Goal: Contribute content: Add original content to the website for others to see

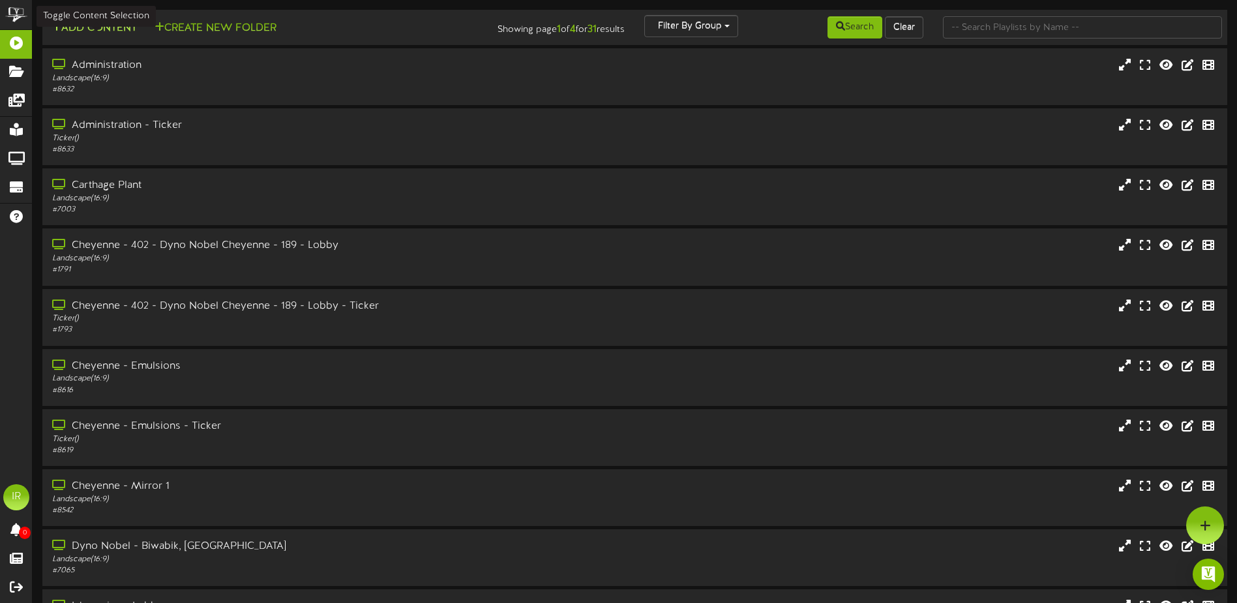
click at [62, 26] on button "Add Content" at bounding box center [94, 28] width 93 height 16
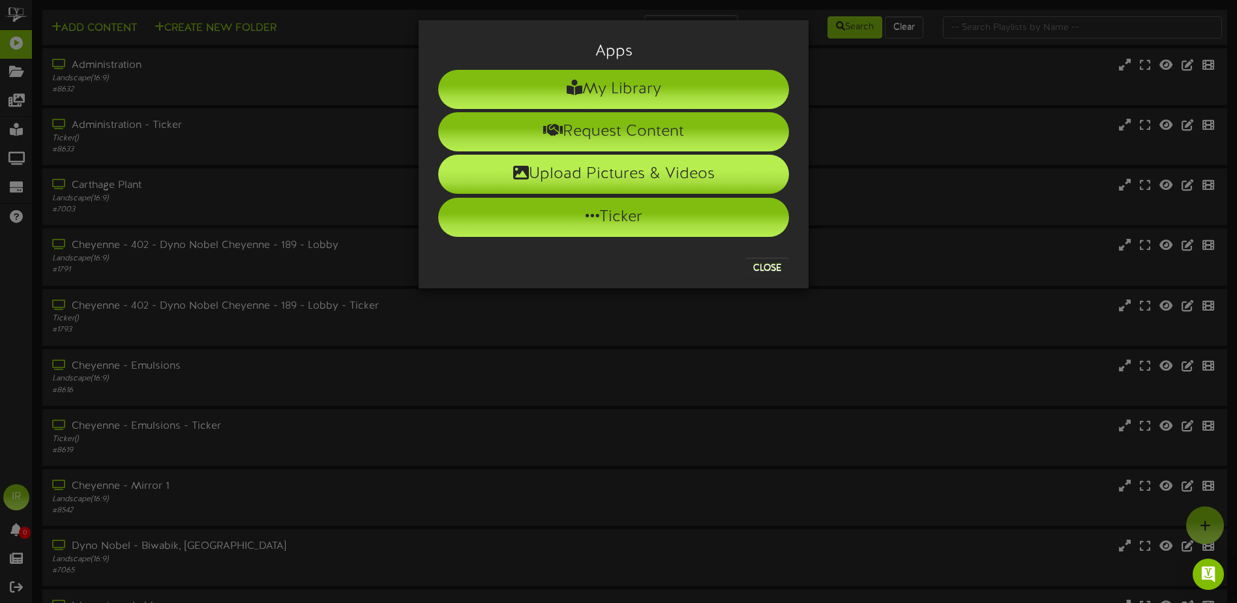
click at [589, 172] on li "Upload Pictures & Videos" at bounding box center [613, 174] width 351 height 39
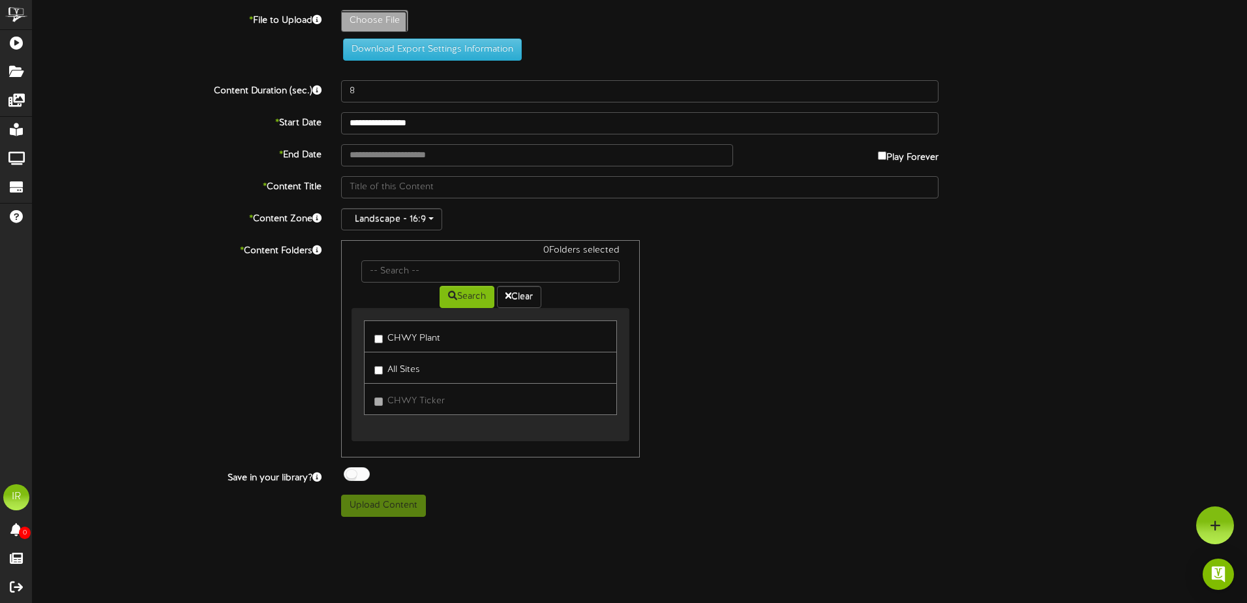
type input "**********"
type input "Septemberinformation"
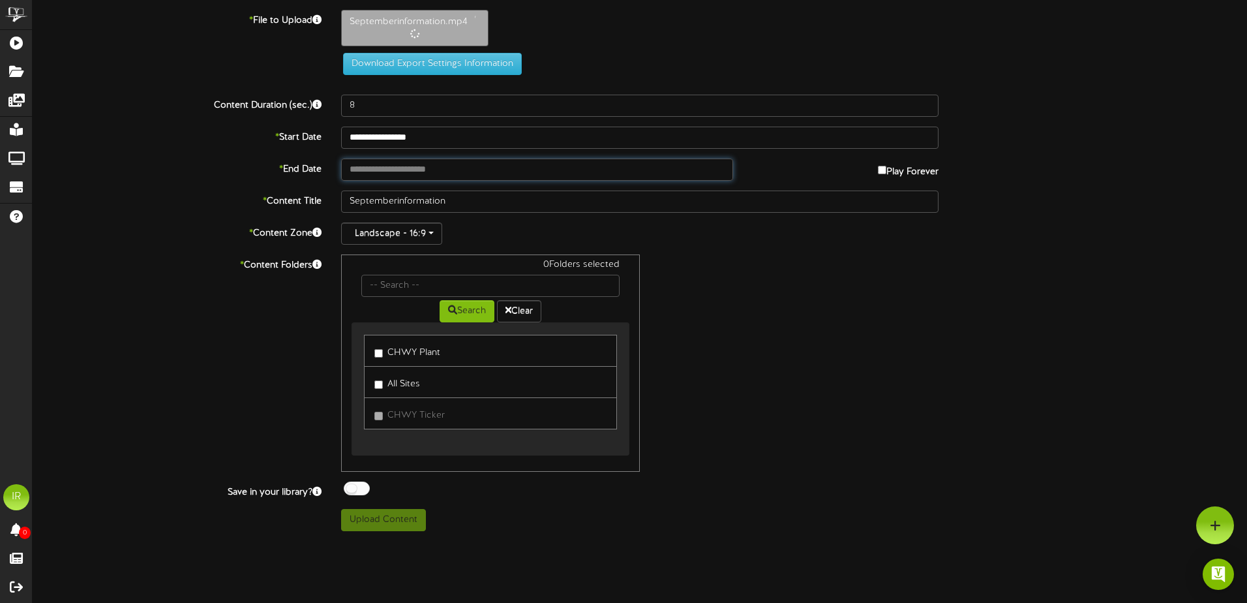
click at [498, 173] on input "text" at bounding box center [537, 169] width 392 height 22
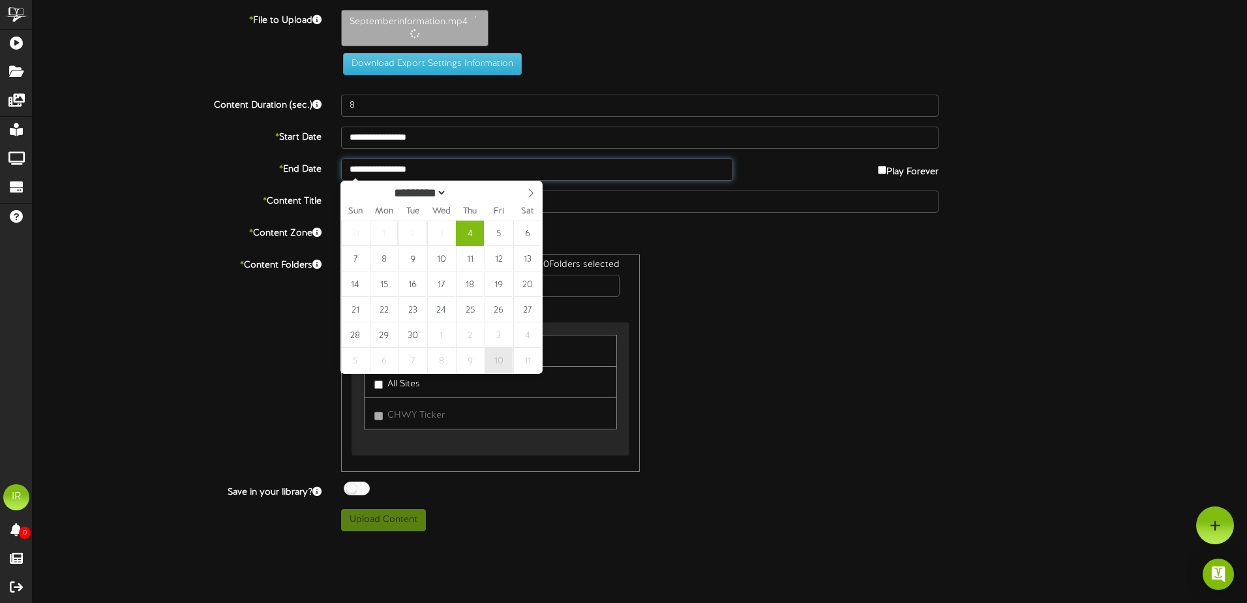
type input "**********"
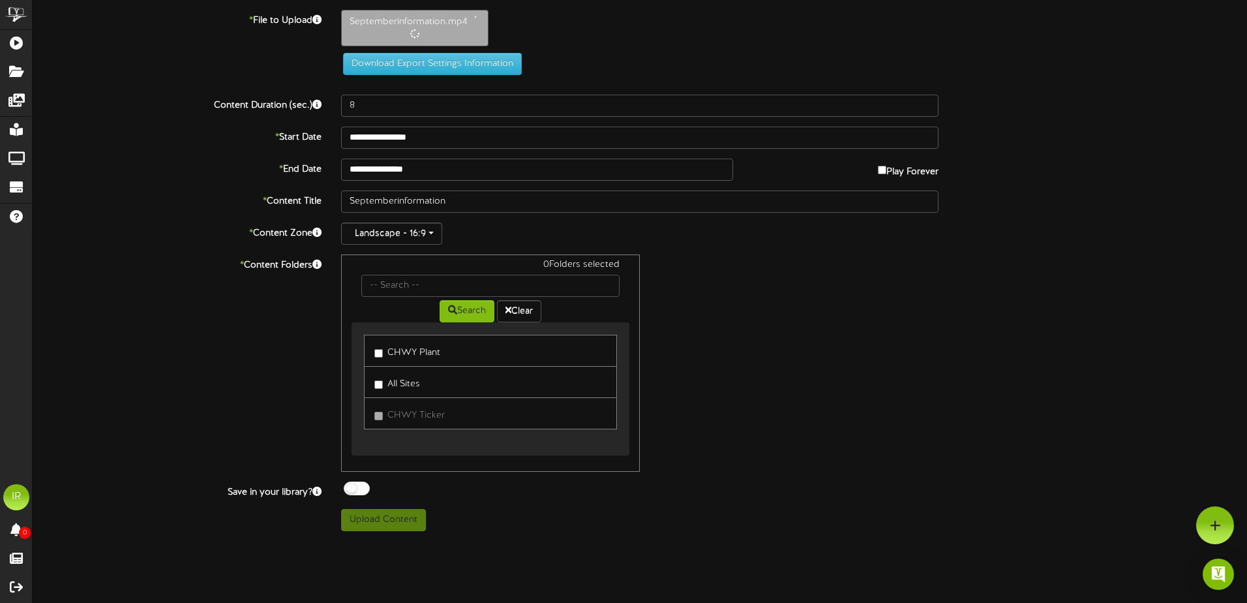
click at [406, 349] on label "CHWY Plant" at bounding box center [407, 351] width 66 height 18
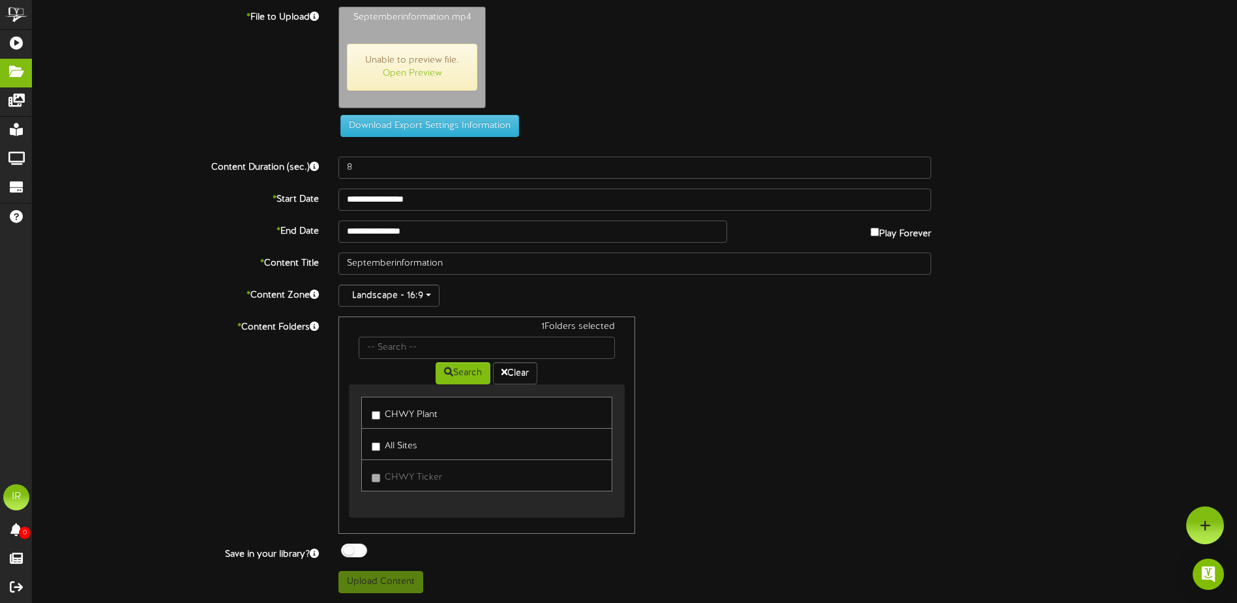
scroll to position [3, 0]
type input "1056"
click at [388, 578] on button "Upload Content" at bounding box center [380, 582] width 85 height 22
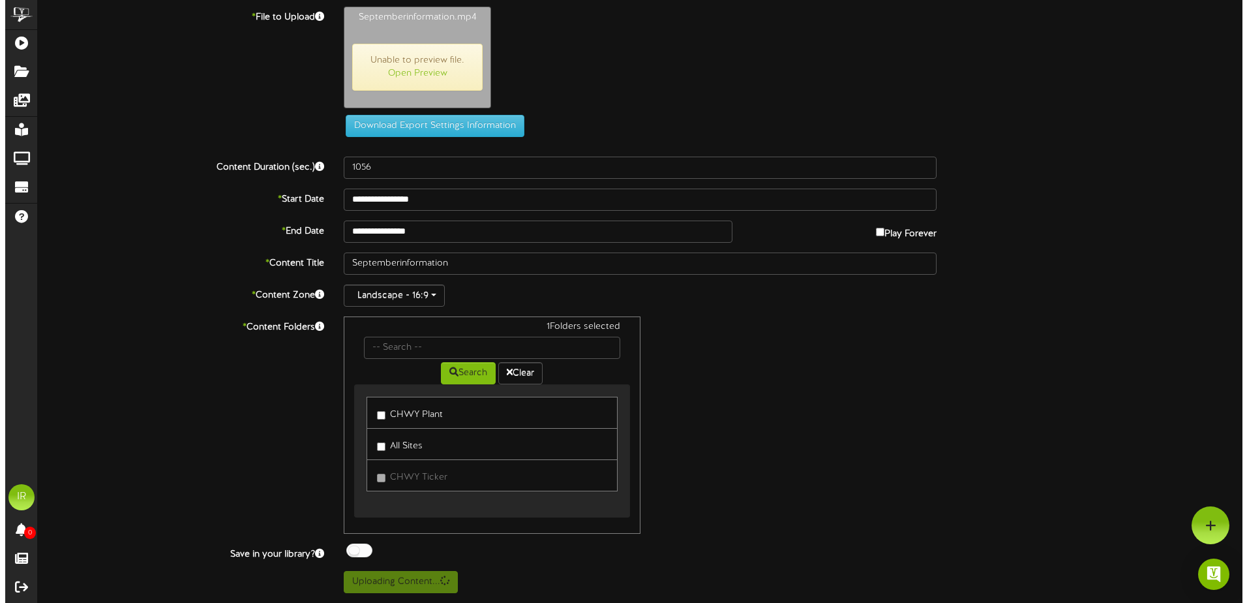
scroll to position [0, 0]
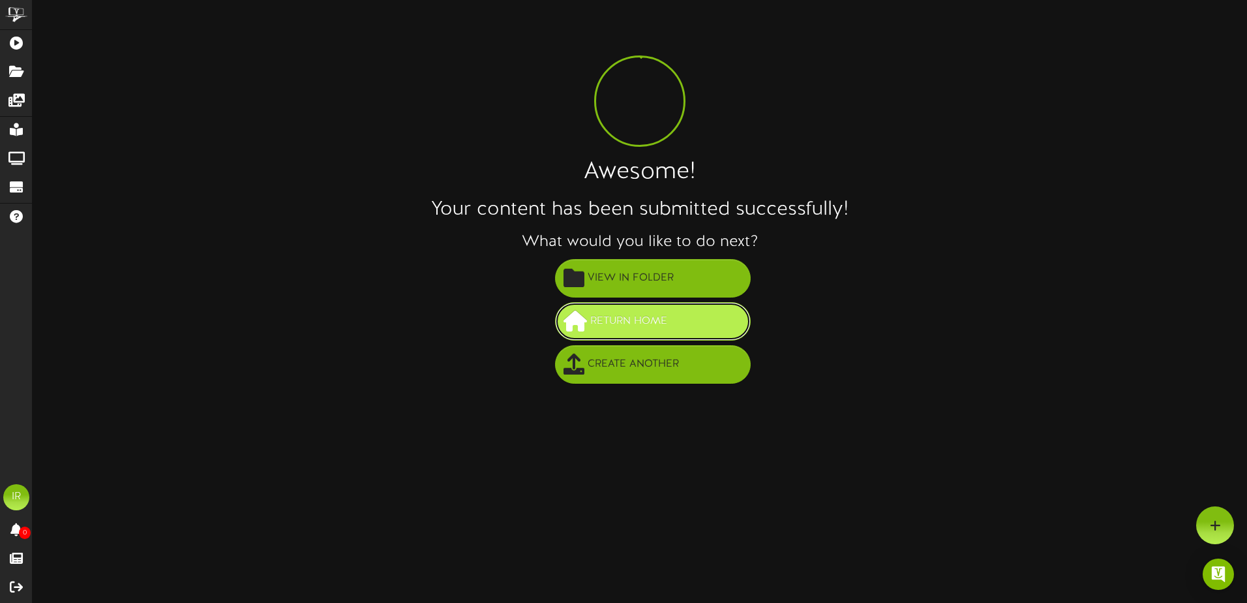
click at [630, 320] on span "Return Home" at bounding box center [628, 321] width 83 height 22
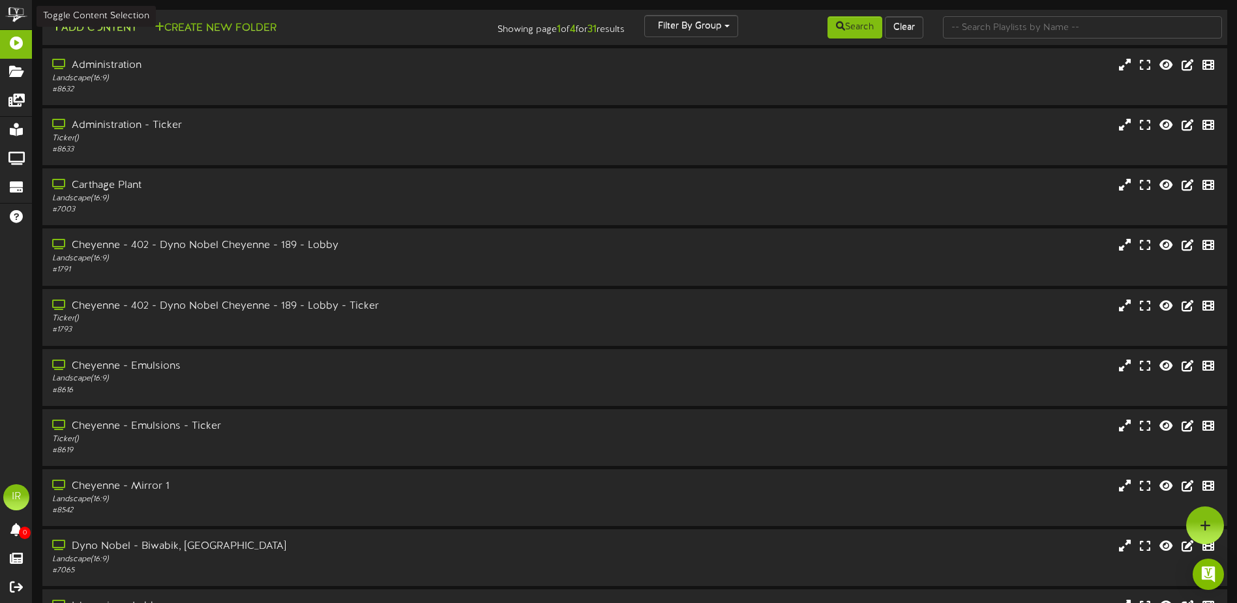
click at [57, 27] on icon at bounding box center [57, 27] width 10 height 10
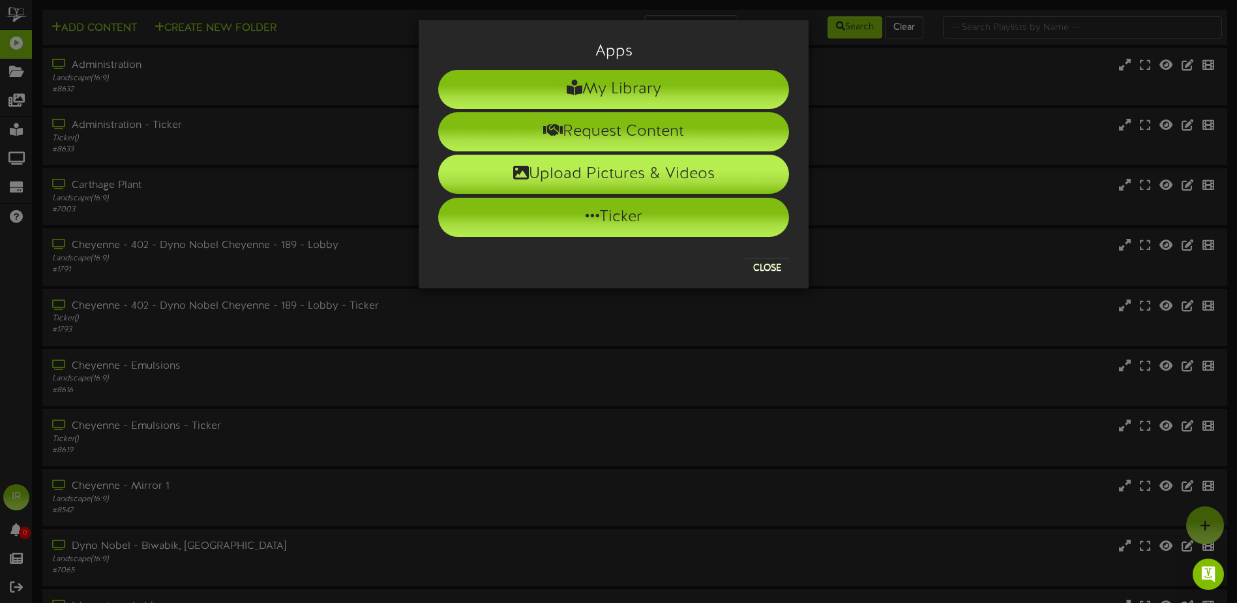
click at [619, 171] on li "Upload Pictures & Videos" at bounding box center [613, 174] width 351 height 39
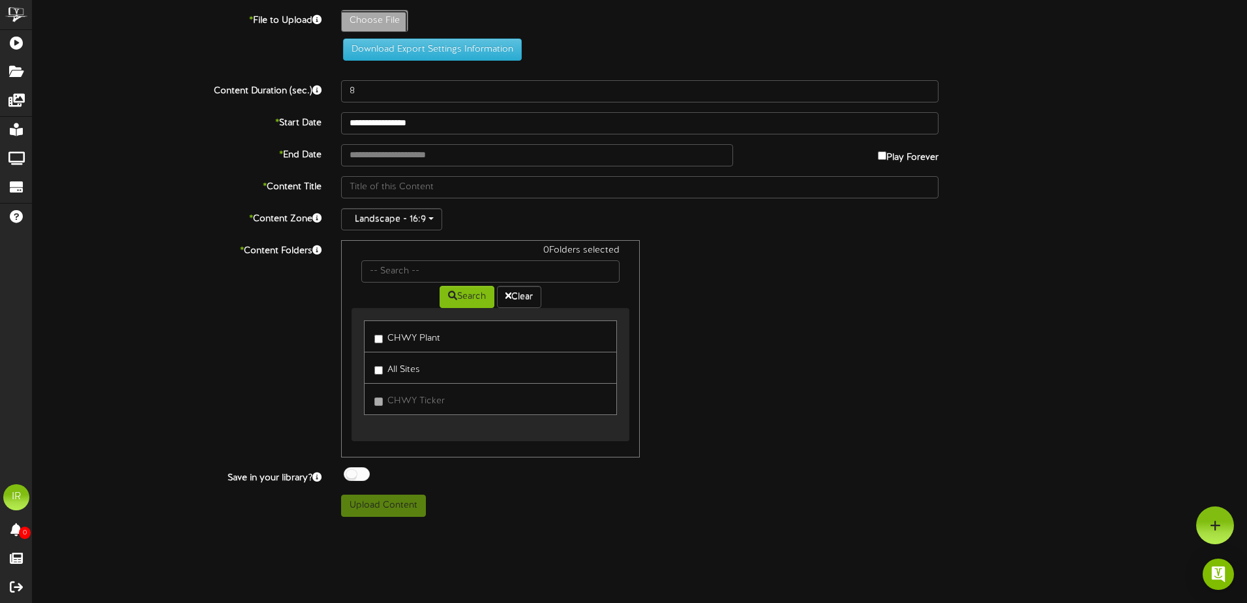
type input "**********"
type input "AreWeReadyforWinterslide"
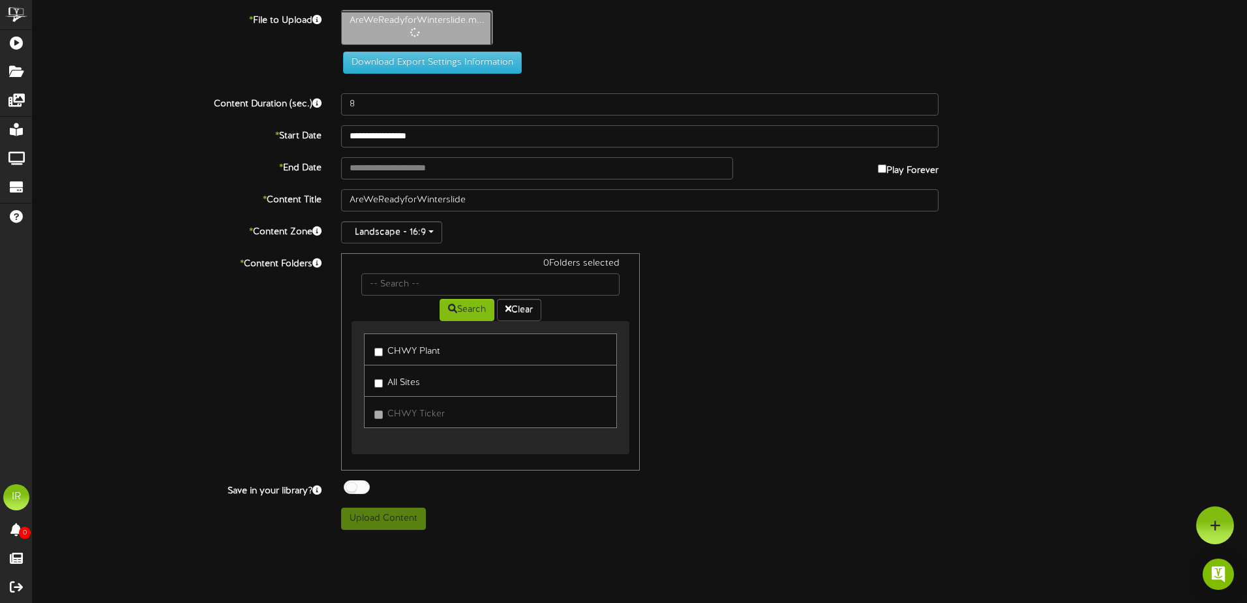
type input "39"
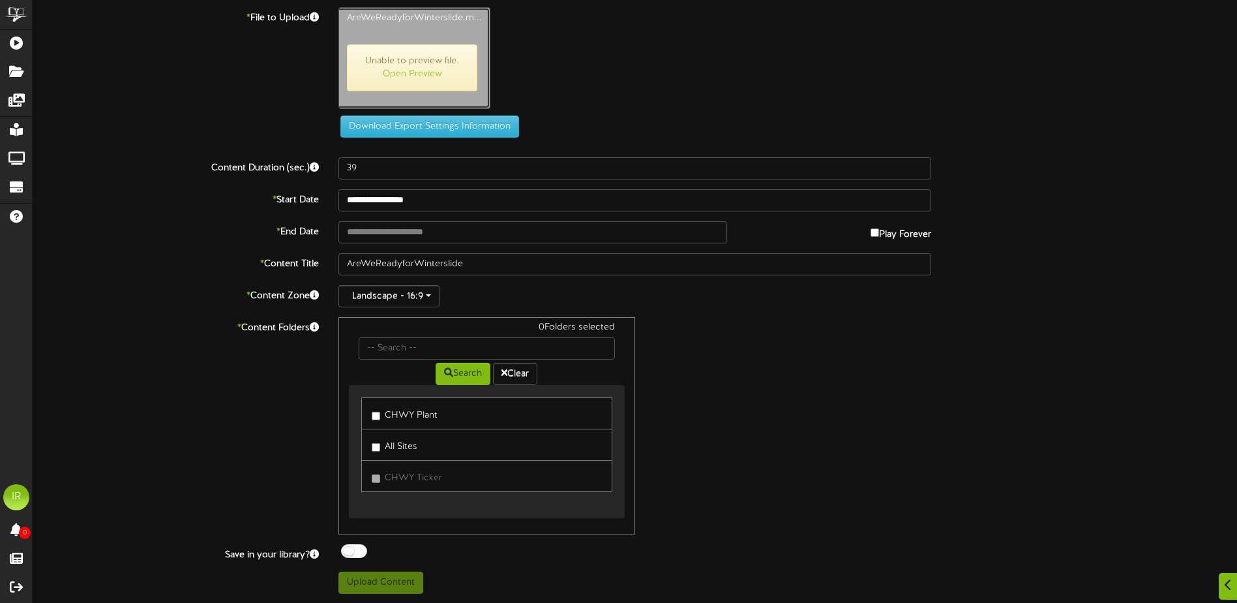
scroll to position [3, 0]
click at [400, 411] on label "CHWY Plant" at bounding box center [405, 413] width 66 height 18
click at [382, 583] on button "Upload Content" at bounding box center [380, 582] width 85 height 22
type input "**********"
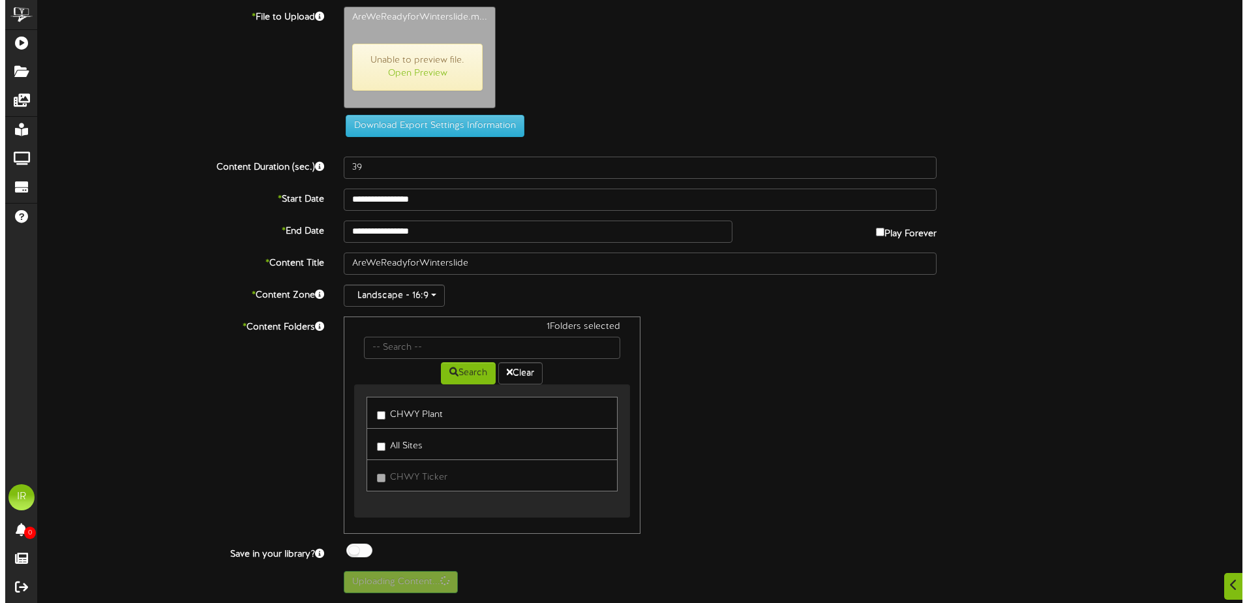
scroll to position [0, 0]
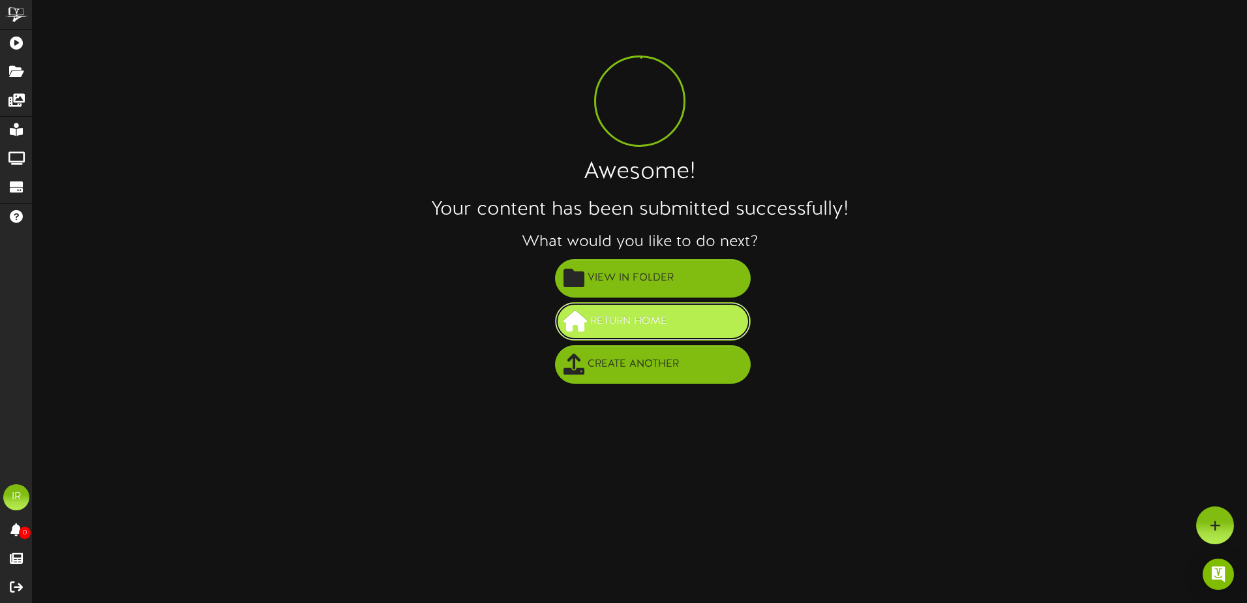
click at [591, 314] on span "Return Home" at bounding box center [628, 321] width 83 height 22
